Goal: Task Accomplishment & Management: Manage account settings

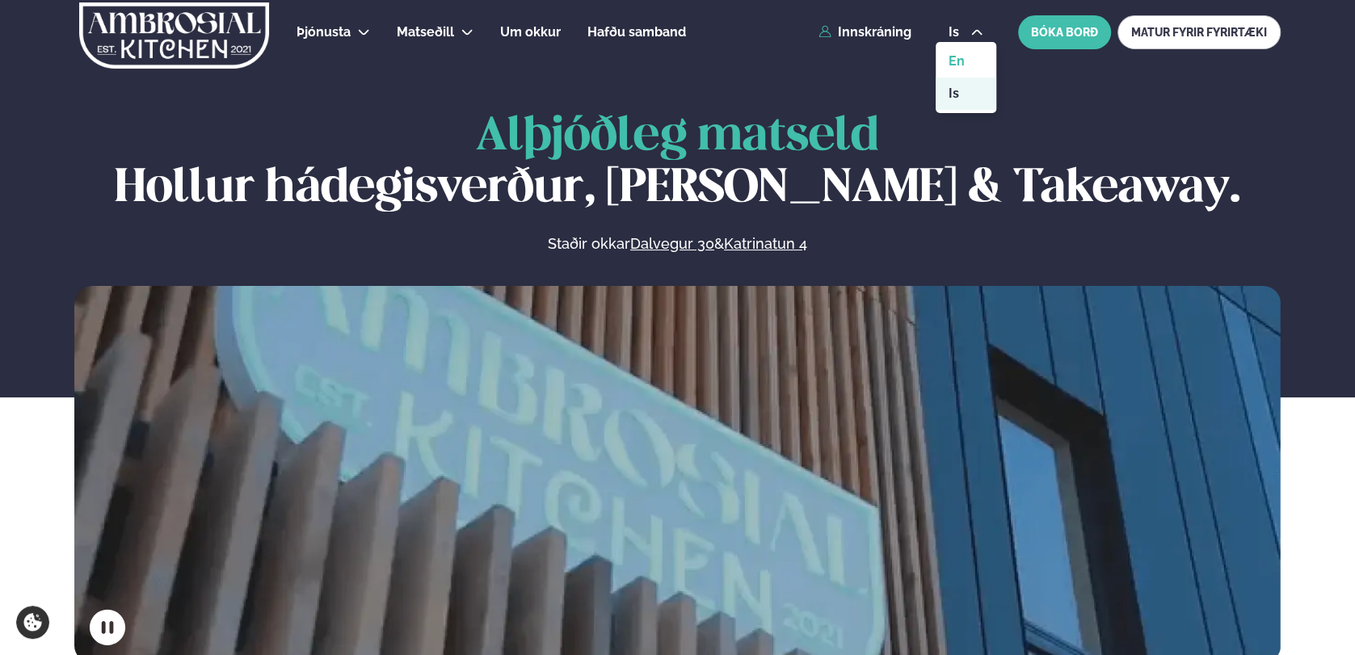
click at [958, 62] on link "en" at bounding box center [966, 61] width 61 height 32
click at [909, 32] on link "Login" at bounding box center [883, 32] width 54 height 15
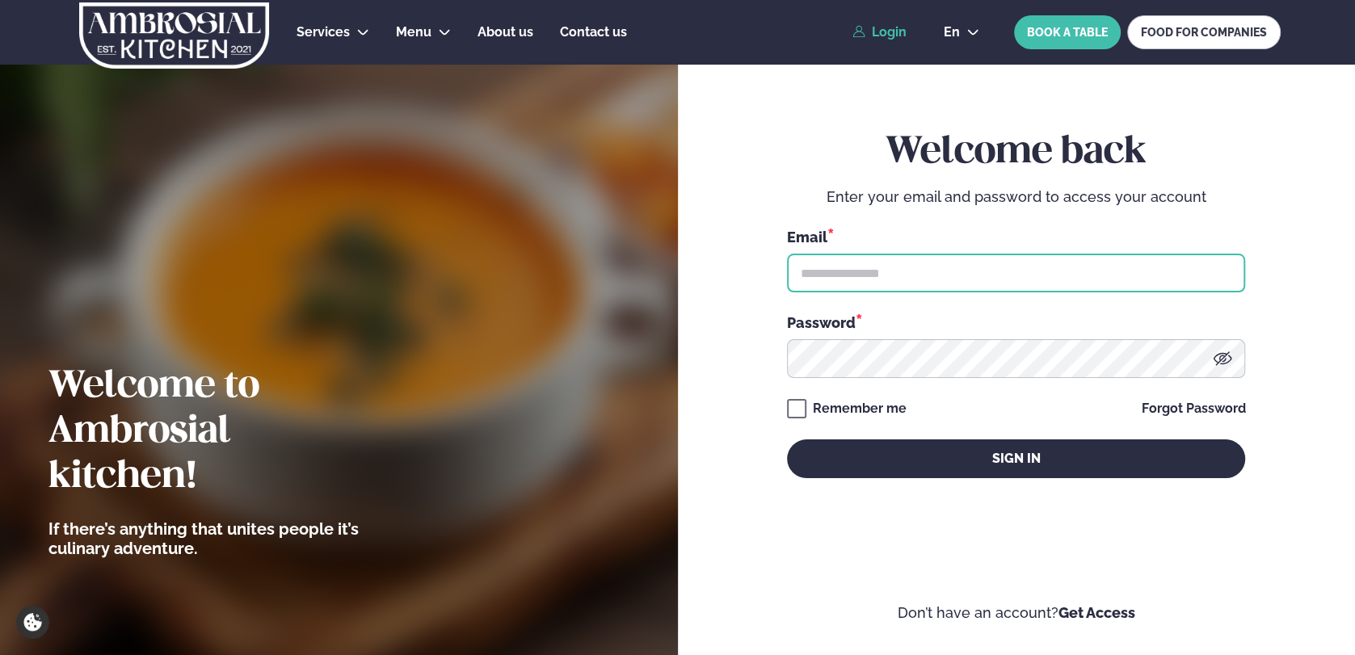
click at [873, 291] on input "text" at bounding box center [1016, 273] width 458 height 39
click at [870, 280] on input "text" at bounding box center [1016, 273] width 458 height 39
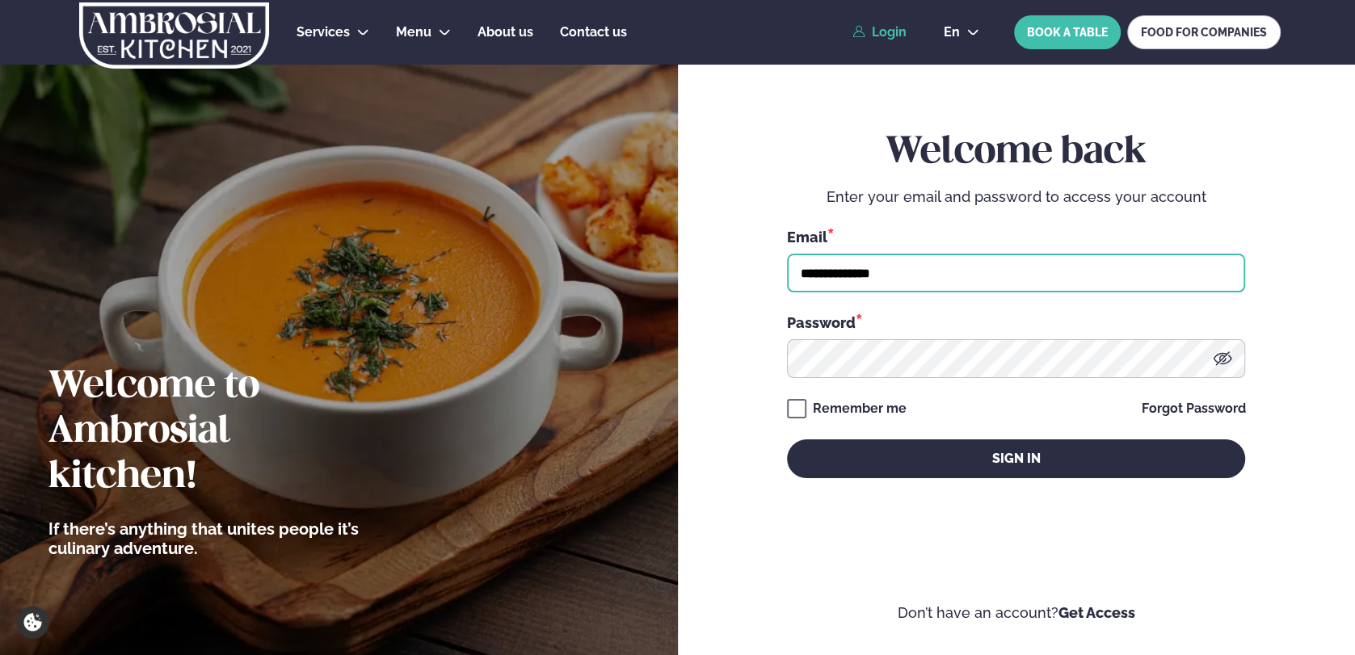
type input "**********"
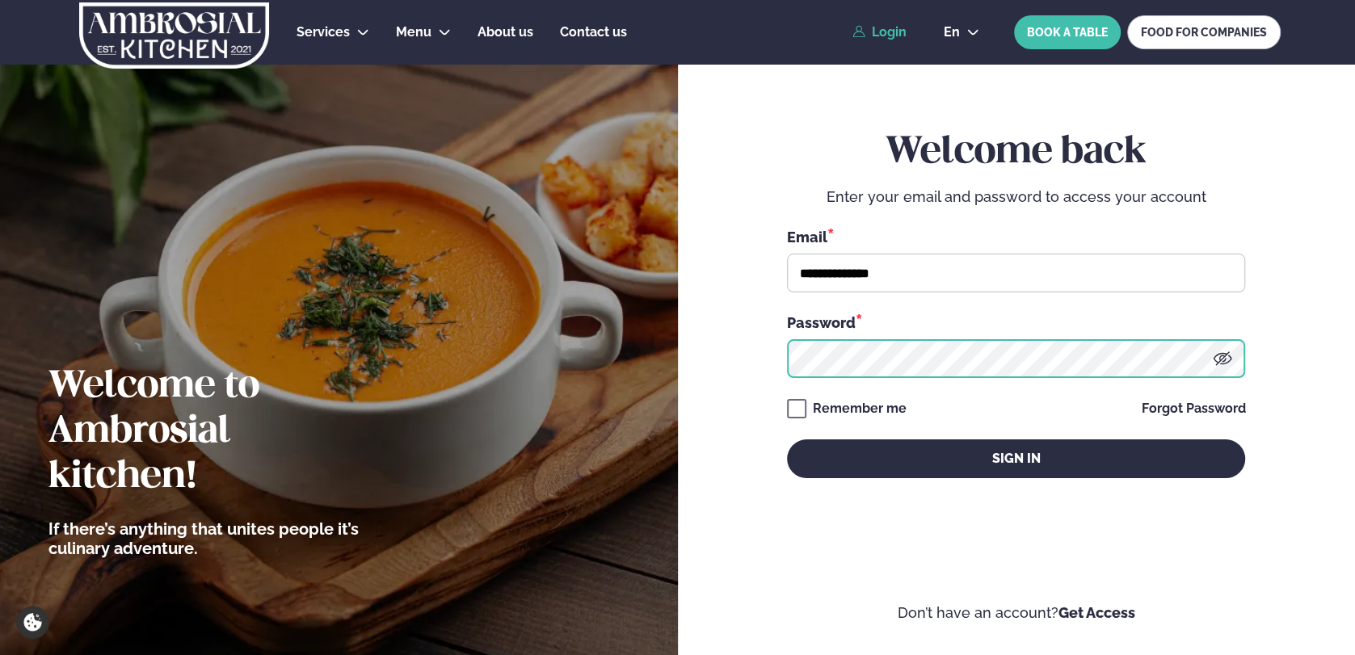
click at [787, 440] on button "Sign in" at bounding box center [1016, 459] width 458 height 39
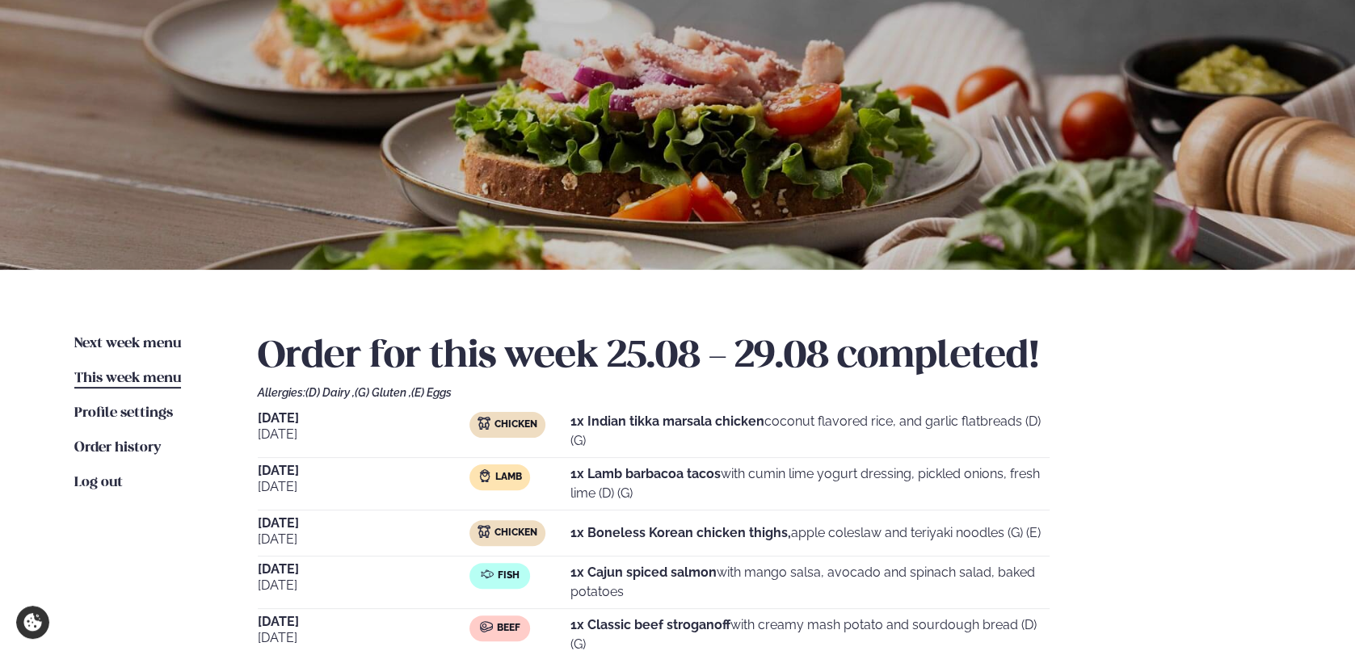
scroll to position [175, 0]
